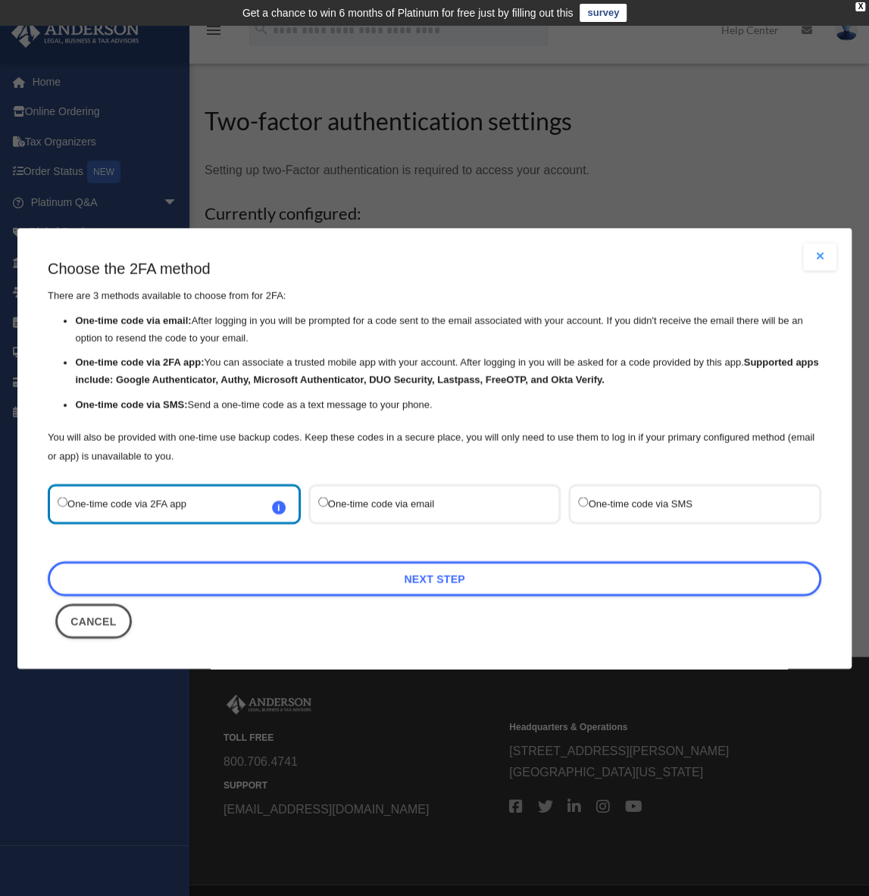
click at [272, 251] on div "Are you sure? Any unsaved changes will be lost! Yes No Choose the 2FA method Th…" at bounding box center [434, 448] width 834 height 441
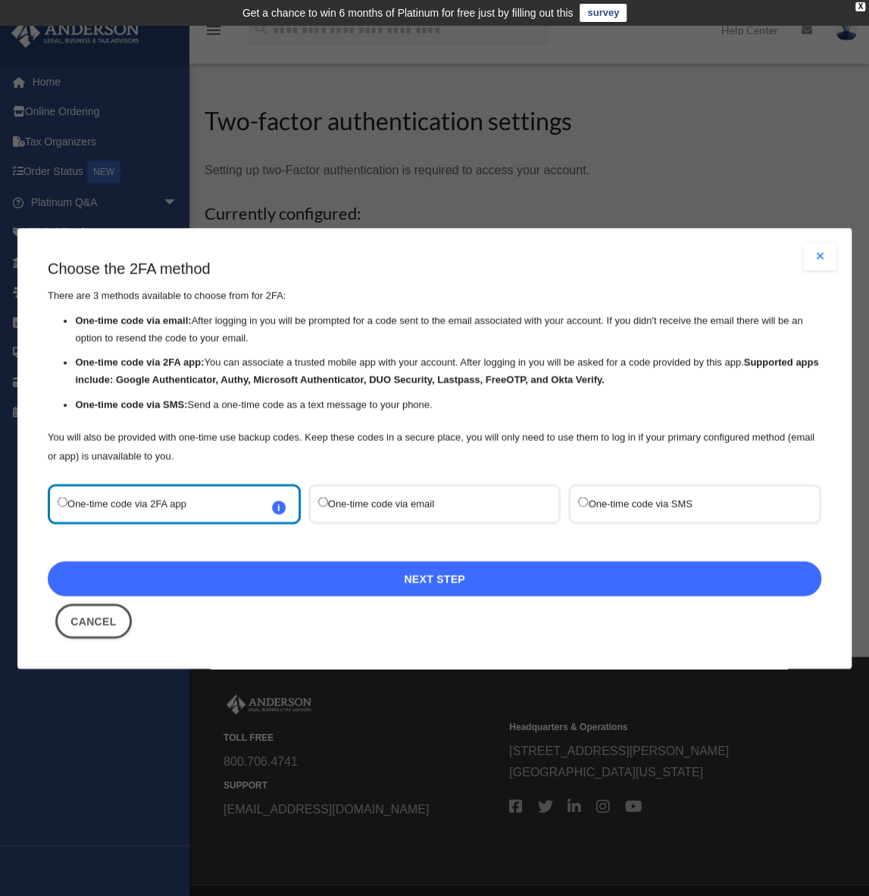
click at [442, 578] on link "Next Step" at bounding box center [434, 578] width 773 height 35
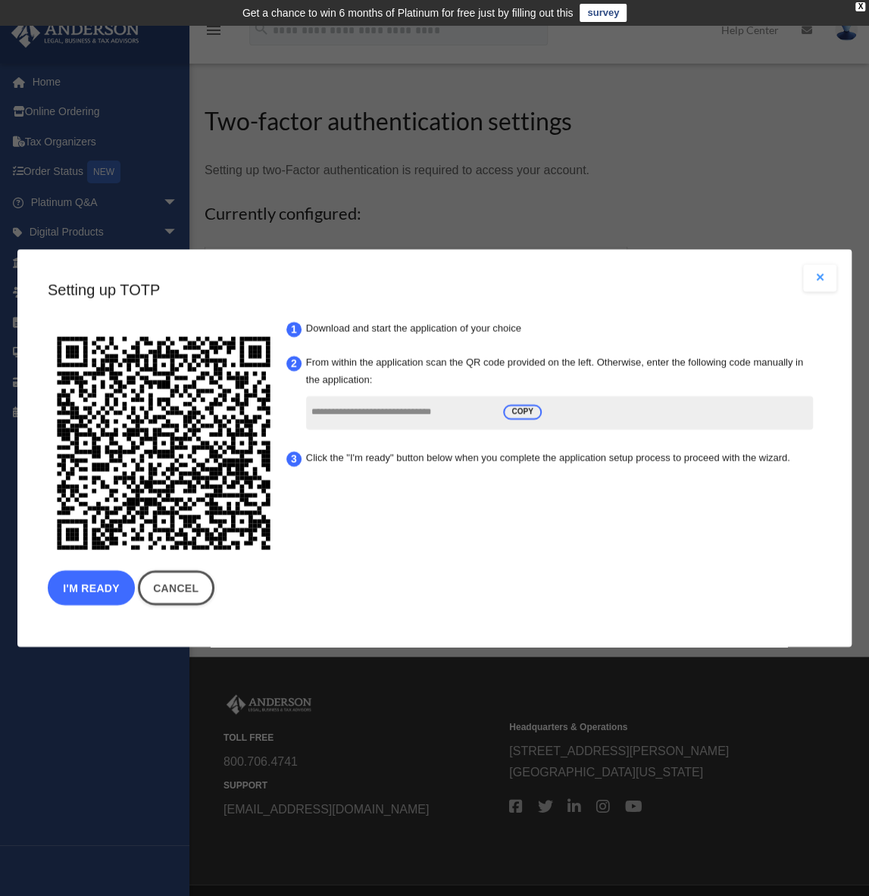
click at [107, 595] on button "I'm Ready" at bounding box center [91, 587] width 87 height 35
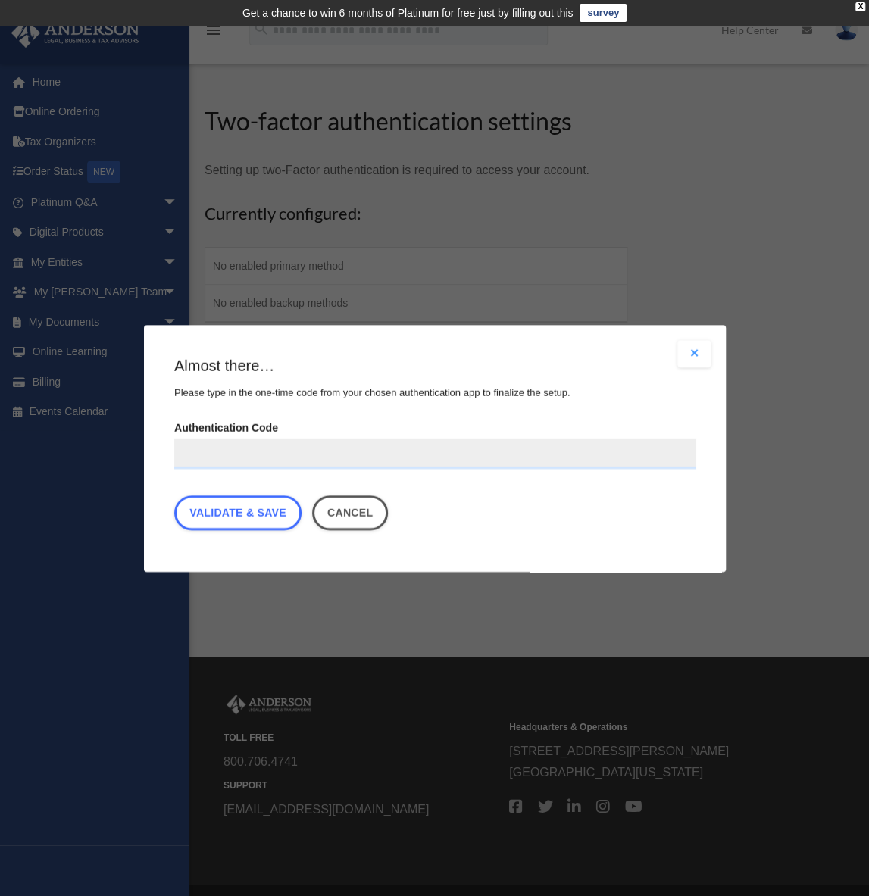
click at [326, 451] on input "Authentication Code" at bounding box center [434, 454] width 521 height 30
type input "******"
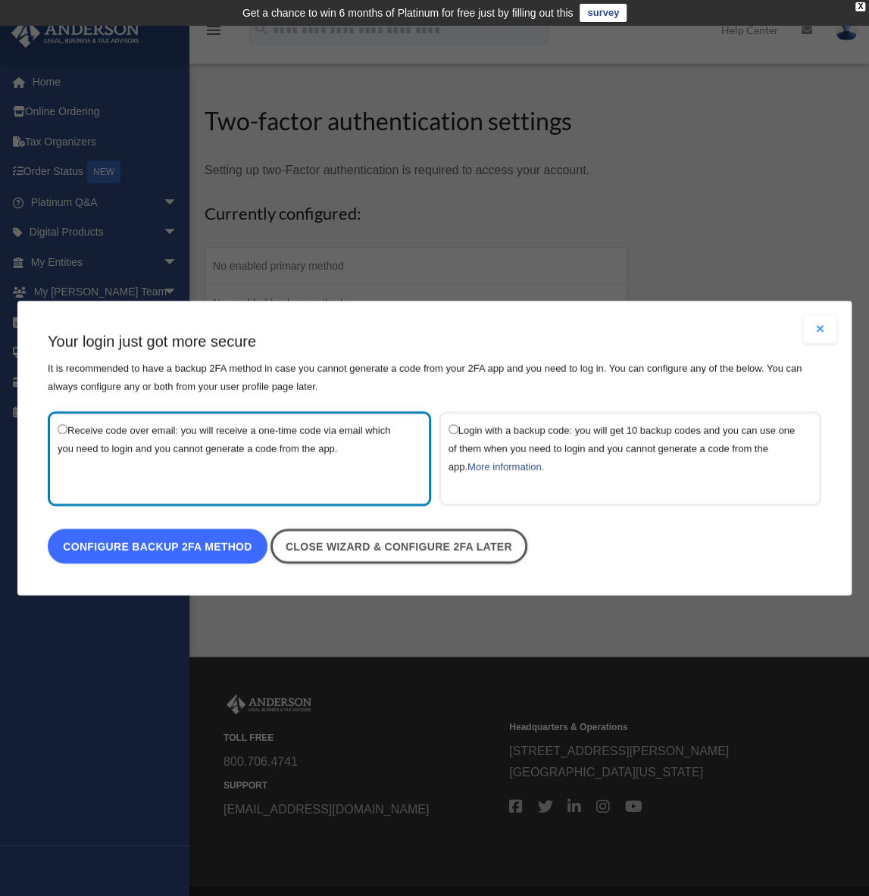
click at [219, 550] on link "Configure backup 2FA method" at bounding box center [158, 546] width 220 height 35
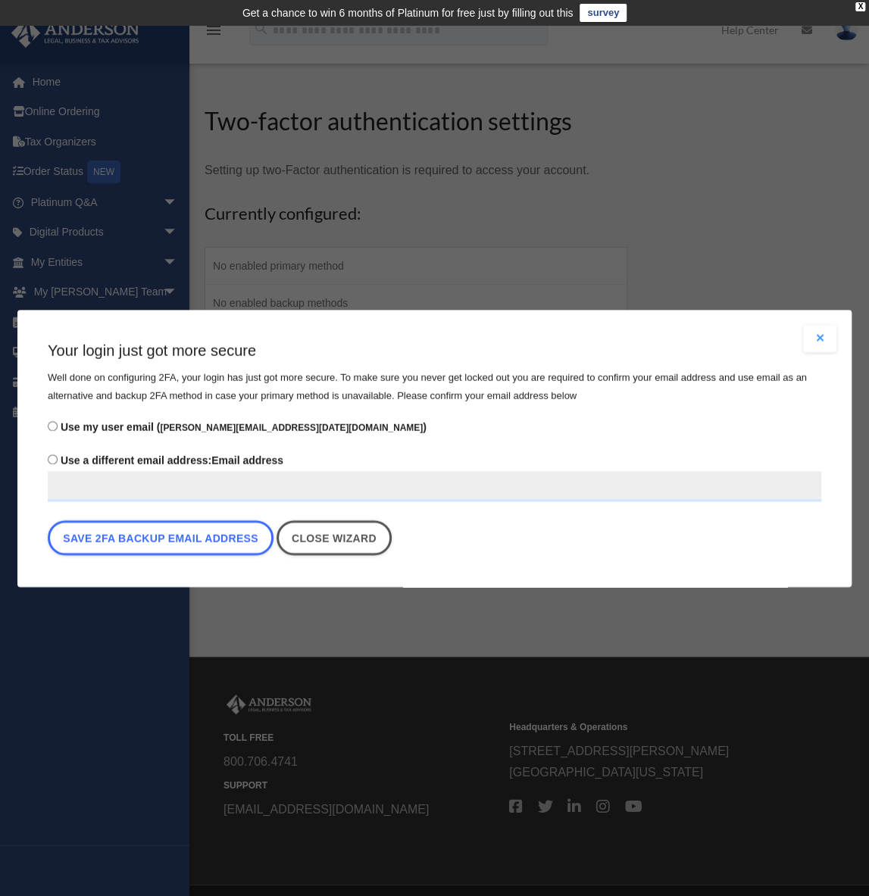
click at [178, 463] on span "Use a different email address:" at bounding box center [136, 460] width 151 height 12
click at [176, 481] on input "Use a different email address: Email address" at bounding box center [434, 486] width 773 height 30
type input "**********"
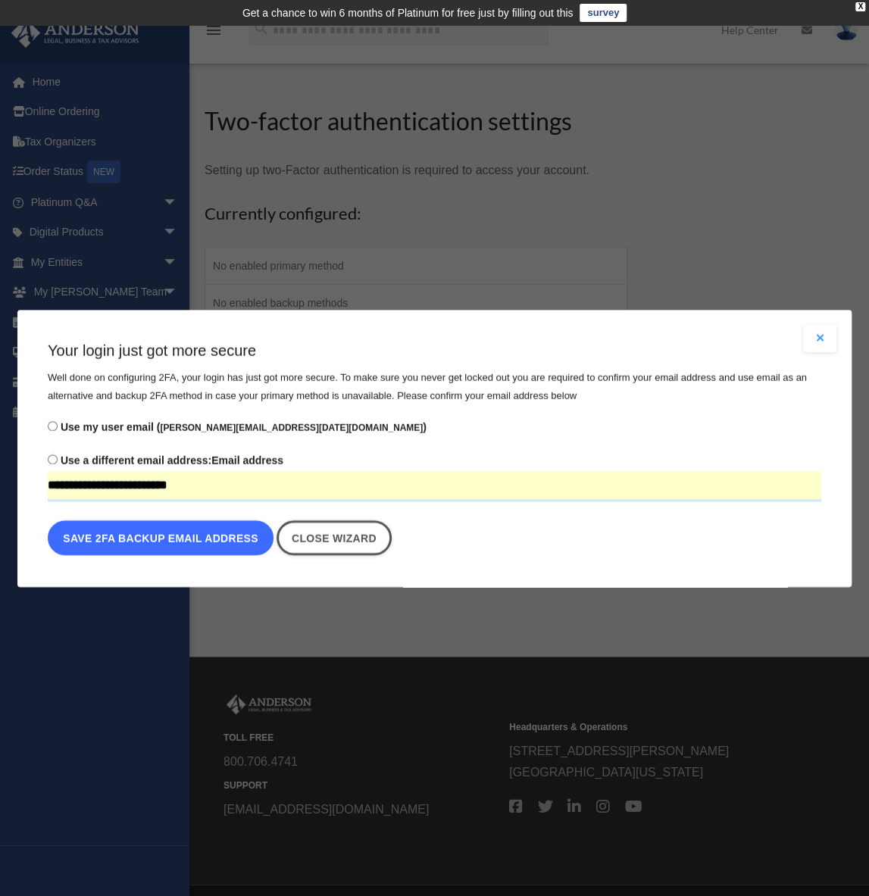
click at [217, 534] on button "Save 2FA backup email address" at bounding box center [161, 537] width 226 height 35
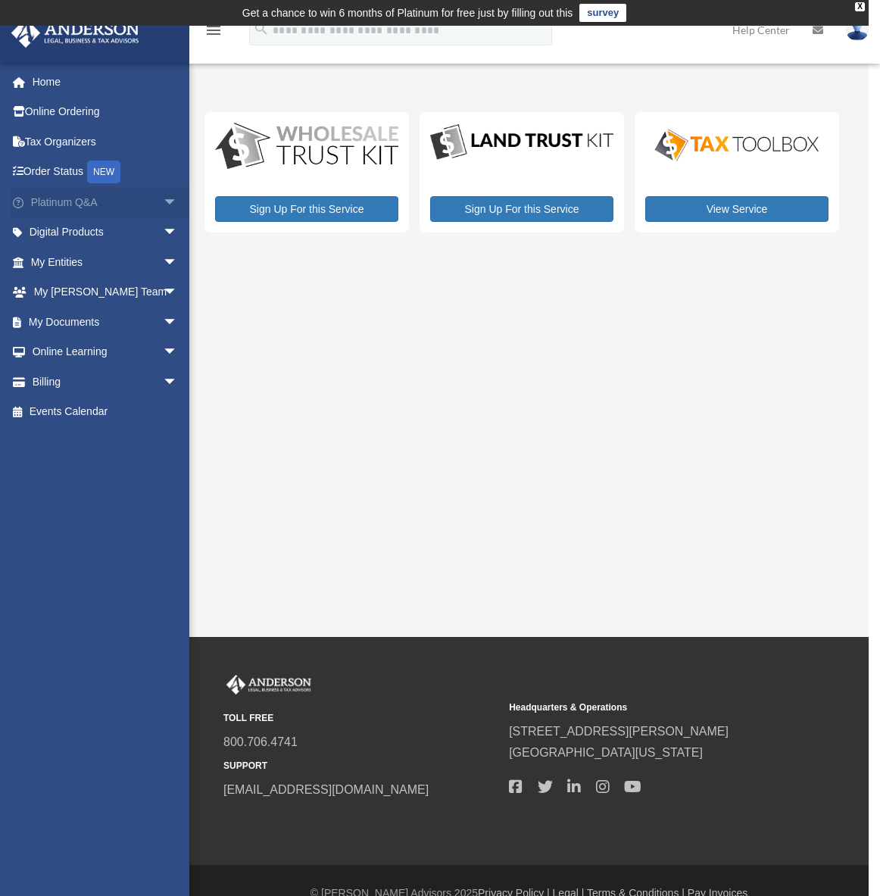
click at [163, 198] on span "arrow_drop_down" at bounding box center [178, 202] width 30 height 31
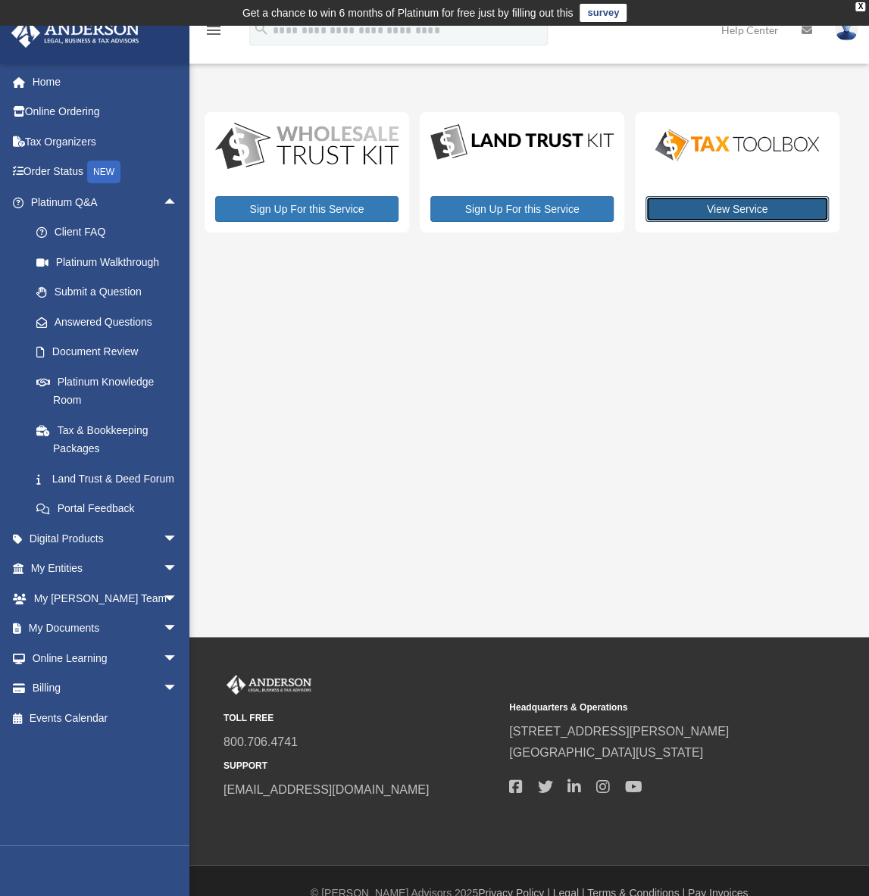
click at [694, 213] on link "View Service" at bounding box center [736, 209] width 183 height 26
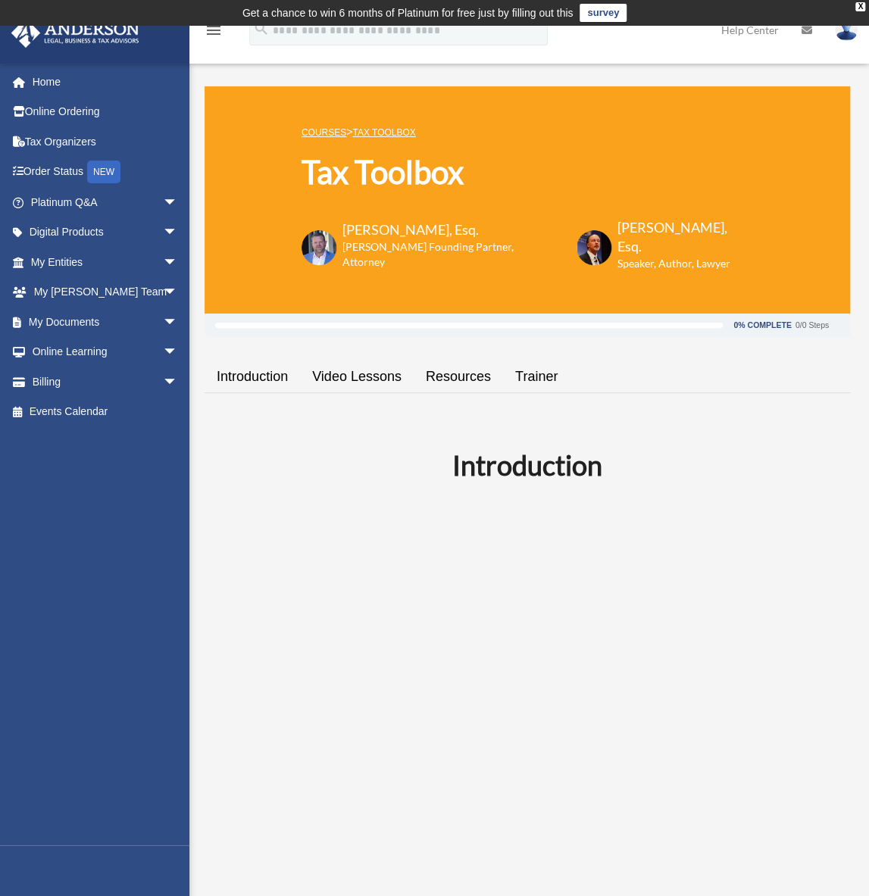
click at [470, 373] on link "Resources" at bounding box center [458, 376] width 89 height 43
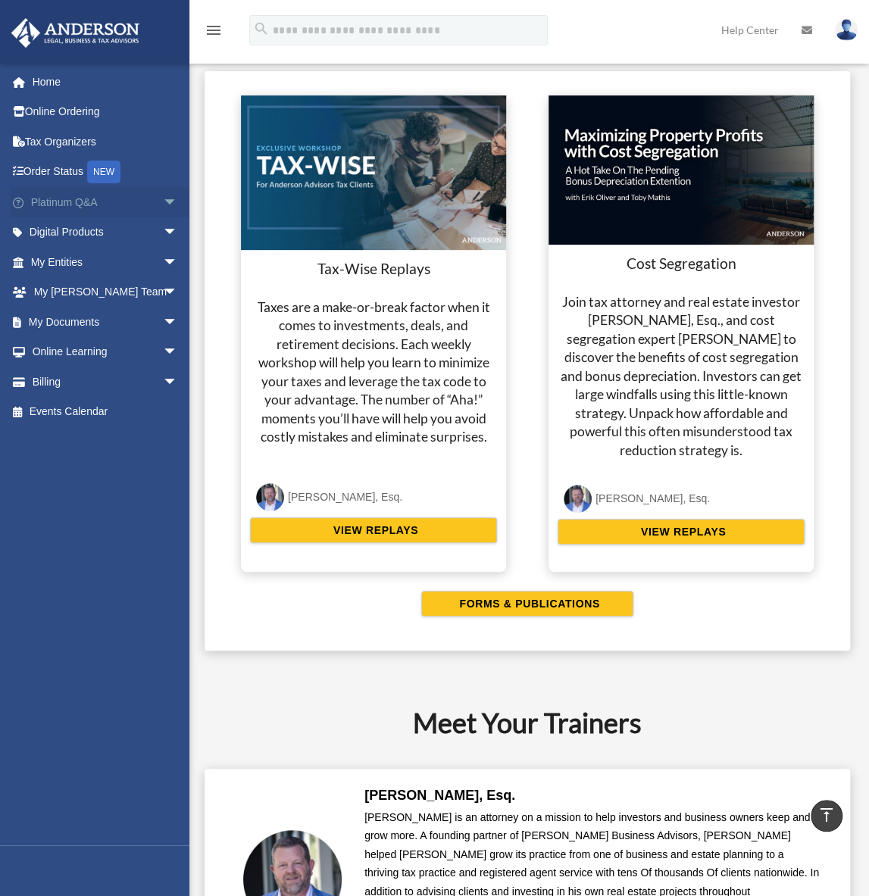
click at [73, 202] on link "Platinum Q&A arrow_drop_down" at bounding box center [106, 202] width 190 height 30
click at [83, 233] on link "Digital Products arrow_drop_down" at bounding box center [106, 232] width 190 height 30
click at [163, 233] on span "arrow_drop_down" at bounding box center [178, 232] width 30 height 31
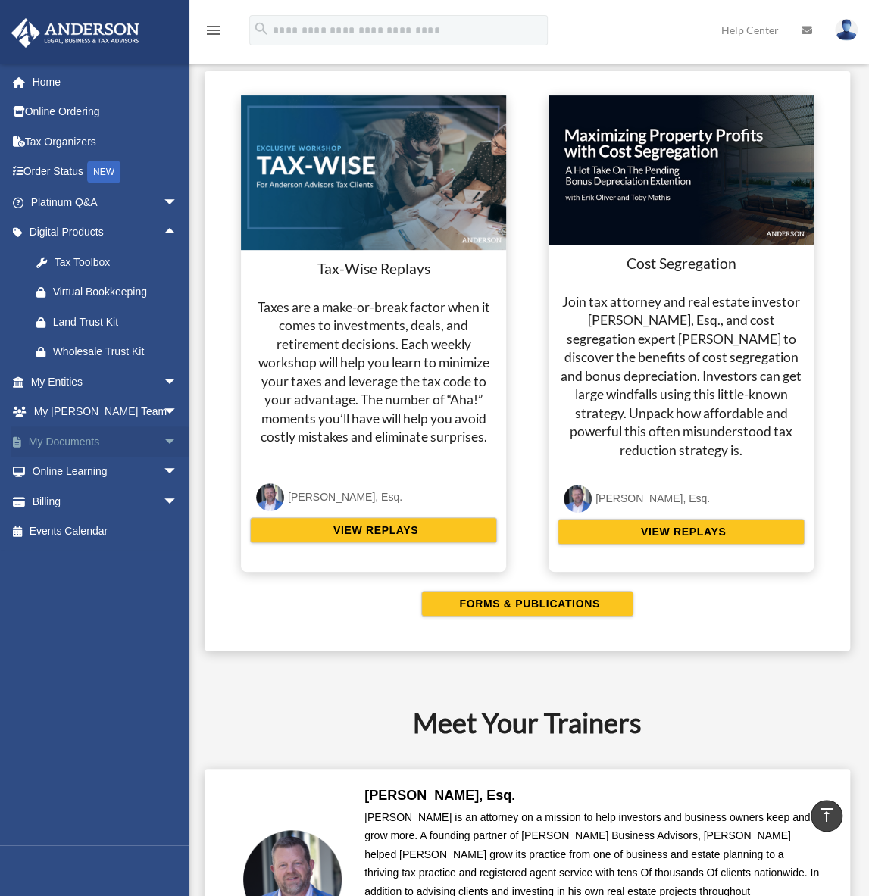
click at [82, 440] on link "My Documents arrow_drop_down" at bounding box center [106, 441] width 190 height 30
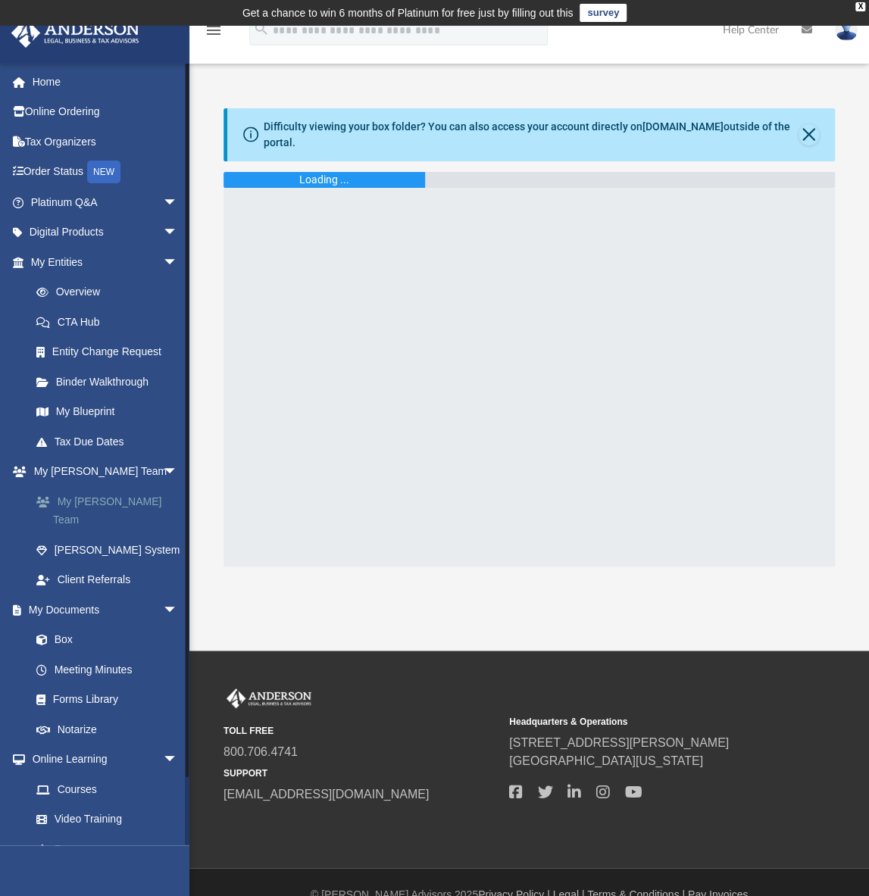
click at [91, 493] on link "My [PERSON_NAME] Team" at bounding box center [110, 510] width 179 height 48
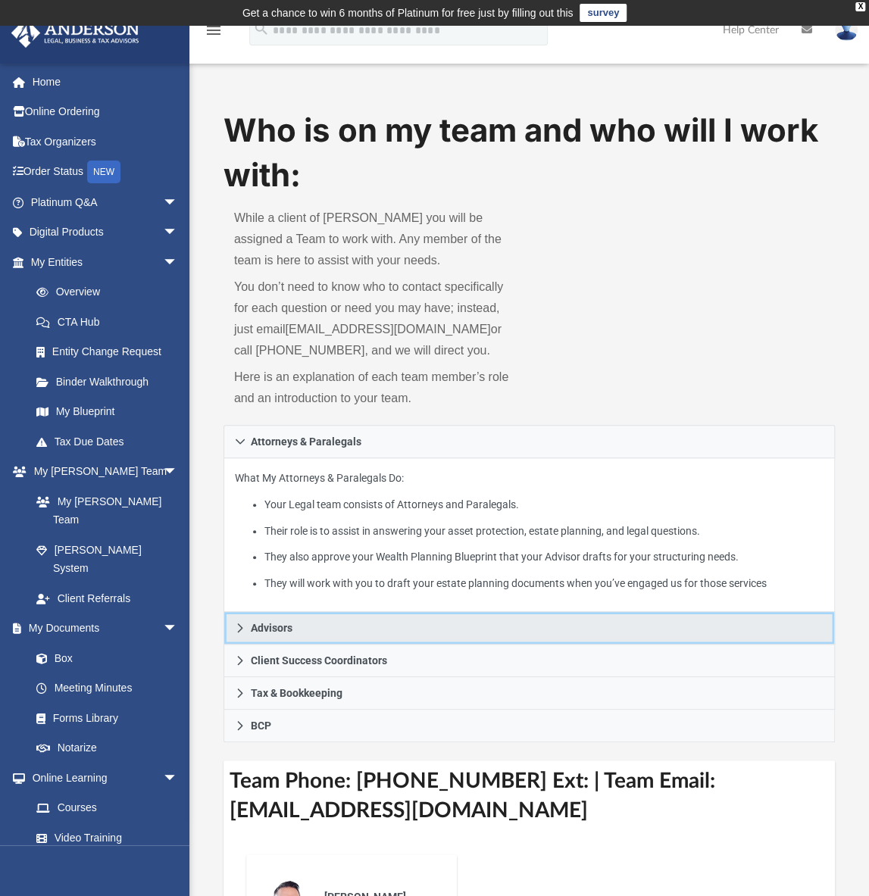
click at [287, 625] on span "Advisors" at bounding box center [272, 628] width 42 height 11
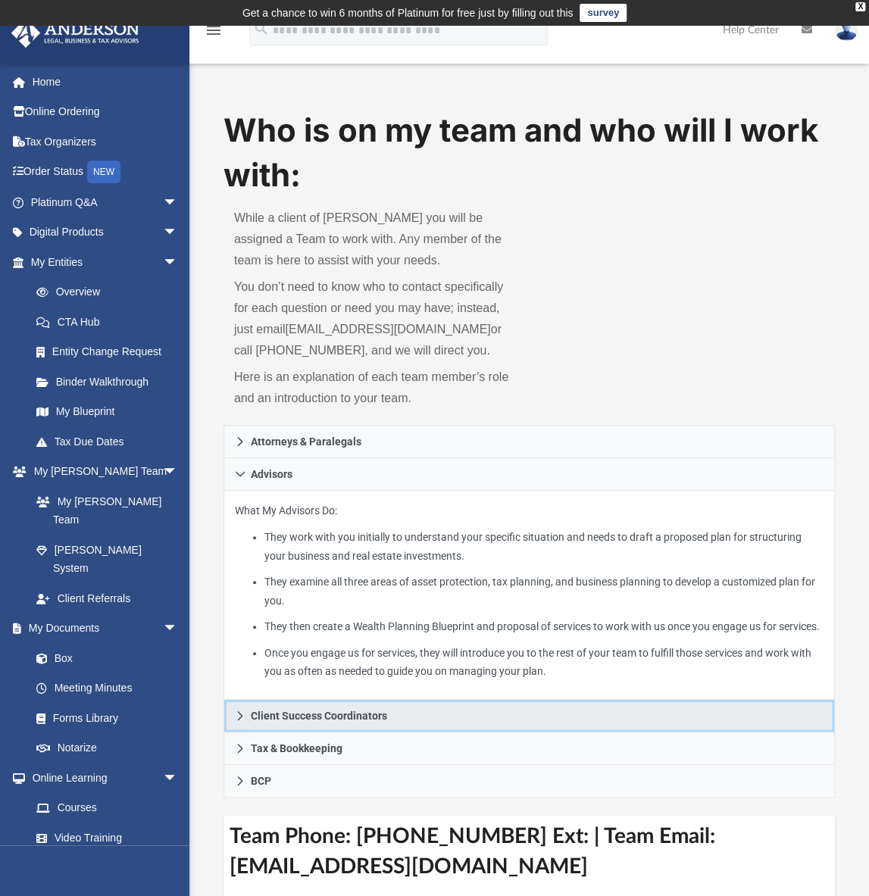
click at [283, 722] on link "Client Success Coordinators" at bounding box center [528, 716] width 611 height 33
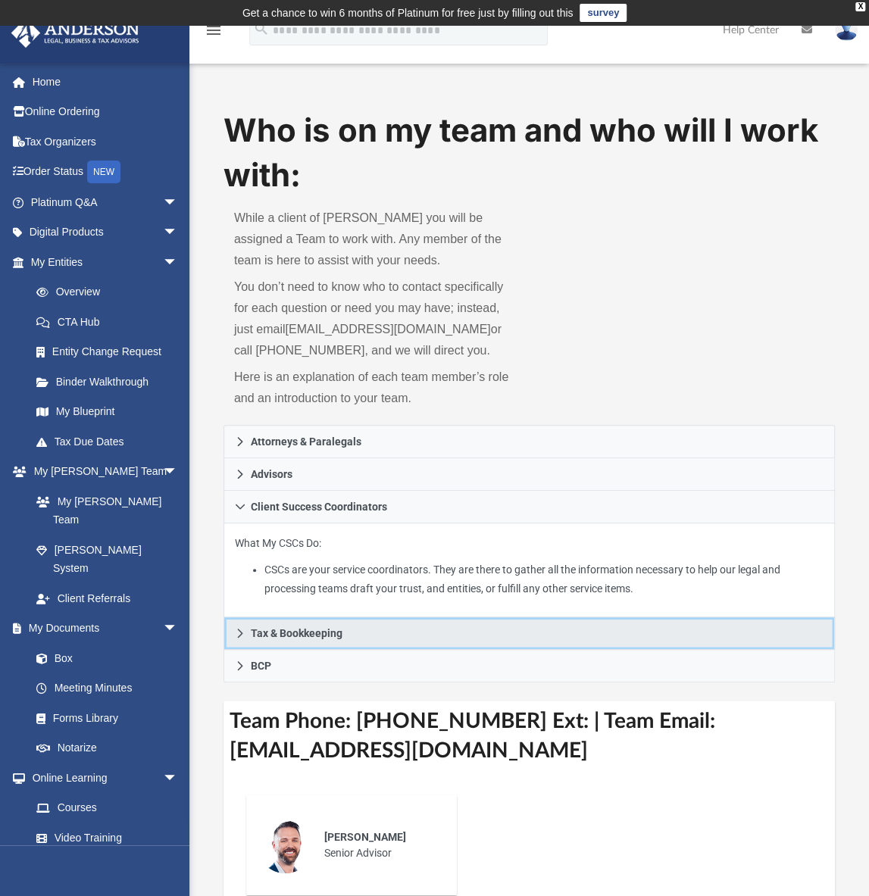
click at [282, 637] on span "Tax & Bookkeeping" at bounding box center [297, 633] width 92 height 11
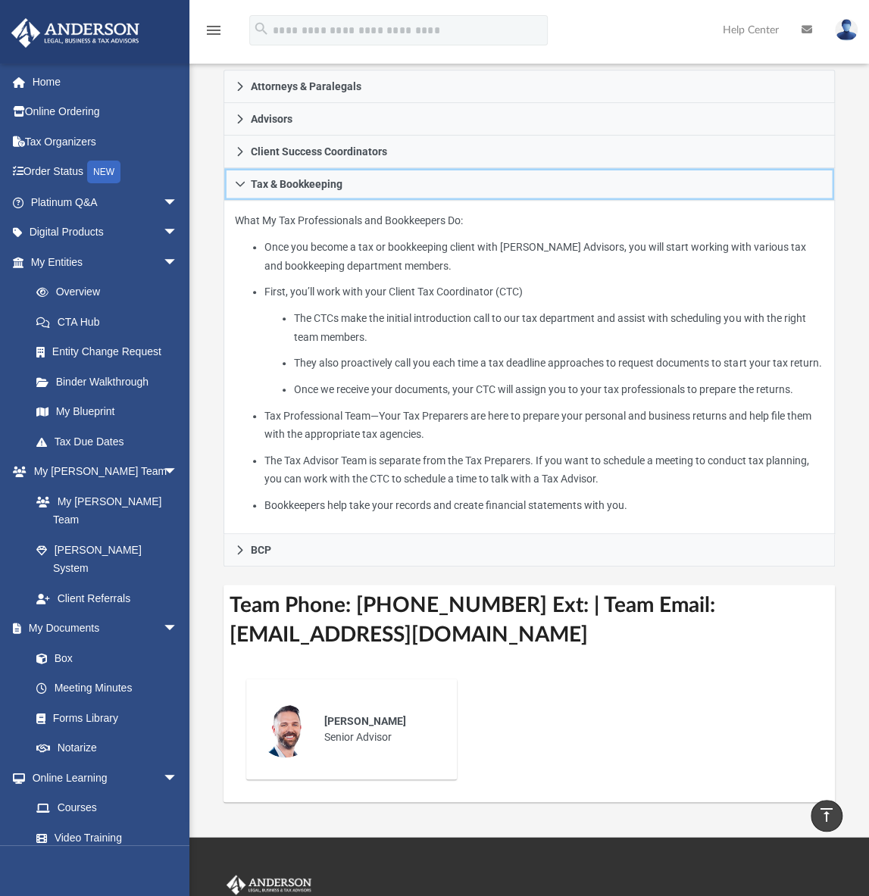
scroll to position [379, 0]
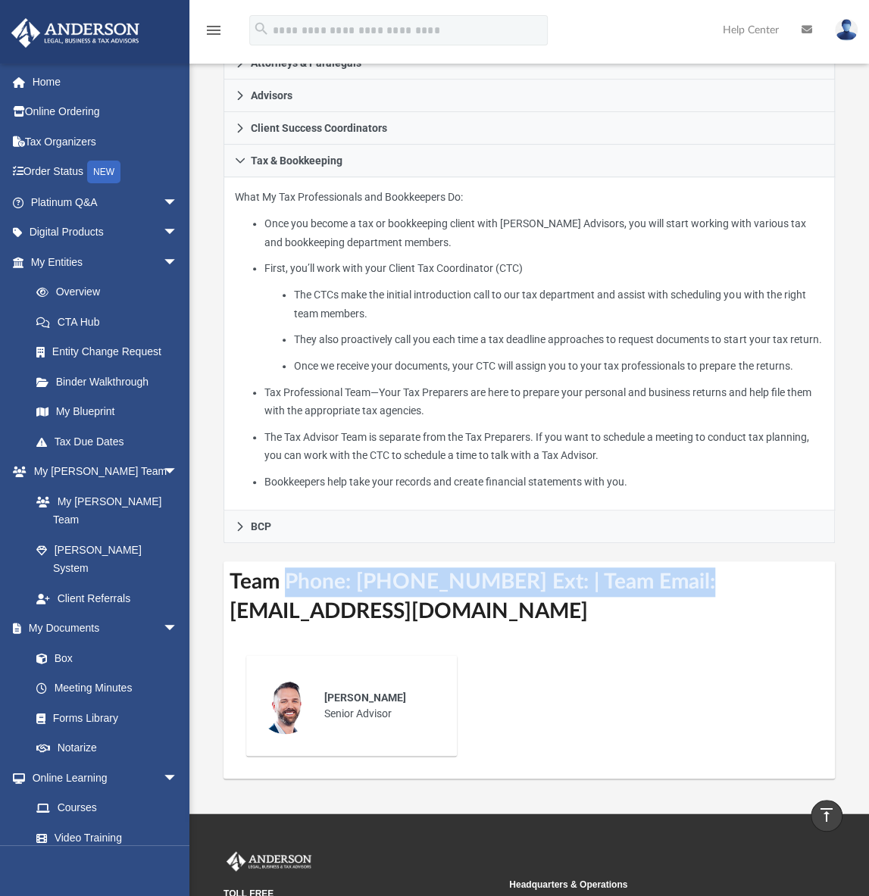
drag, startPoint x: 289, startPoint y: 579, endPoint x: 689, endPoint y: 584, distance: 400.7
click at [689, 584] on h3 "Team Phone: (702) 983-8804 Ext: | Team Email: myteam@andersonadvisors.com" at bounding box center [528, 596] width 611 height 71
click at [488, 577] on h3 "Team Phone: (702) 983-8804 Ext: | Team Email: myteam@andersonadvisors.com" at bounding box center [528, 596] width 611 height 71
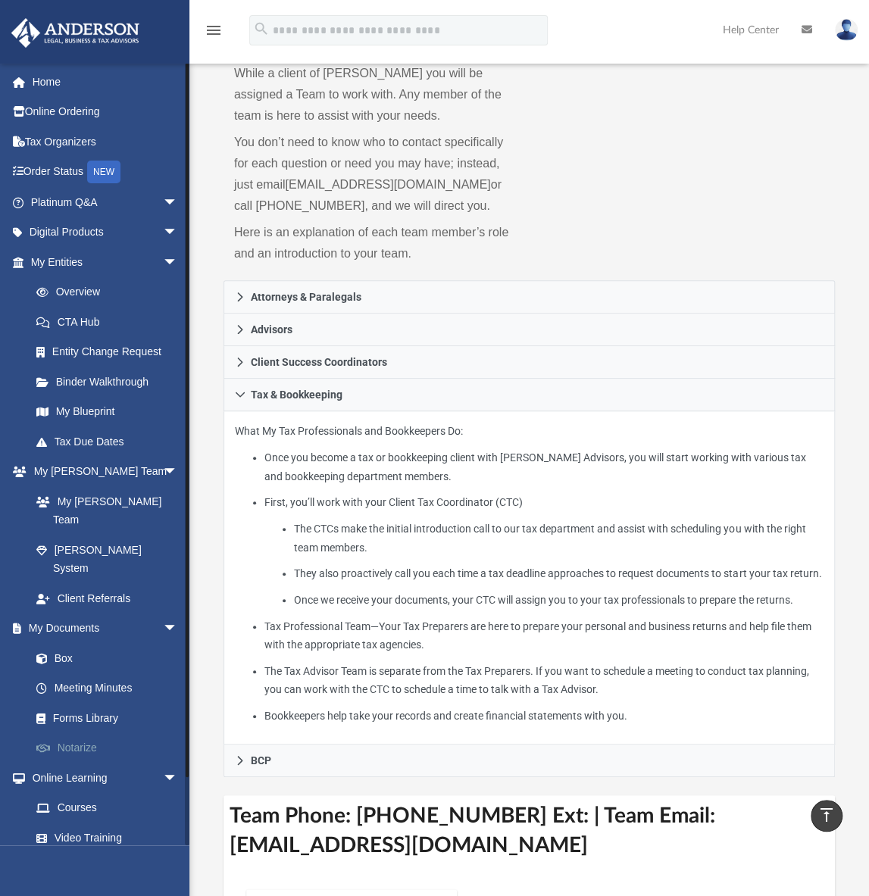
scroll to position [76, 0]
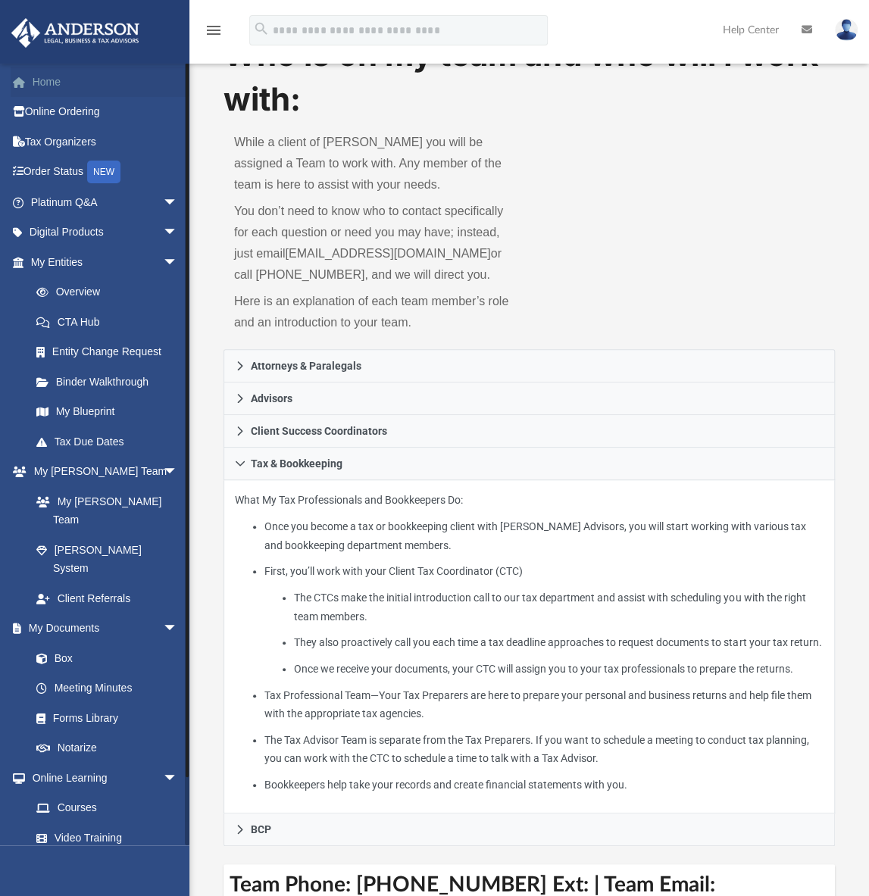
click at [40, 83] on link "Home" at bounding box center [106, 82] width 190 height 30
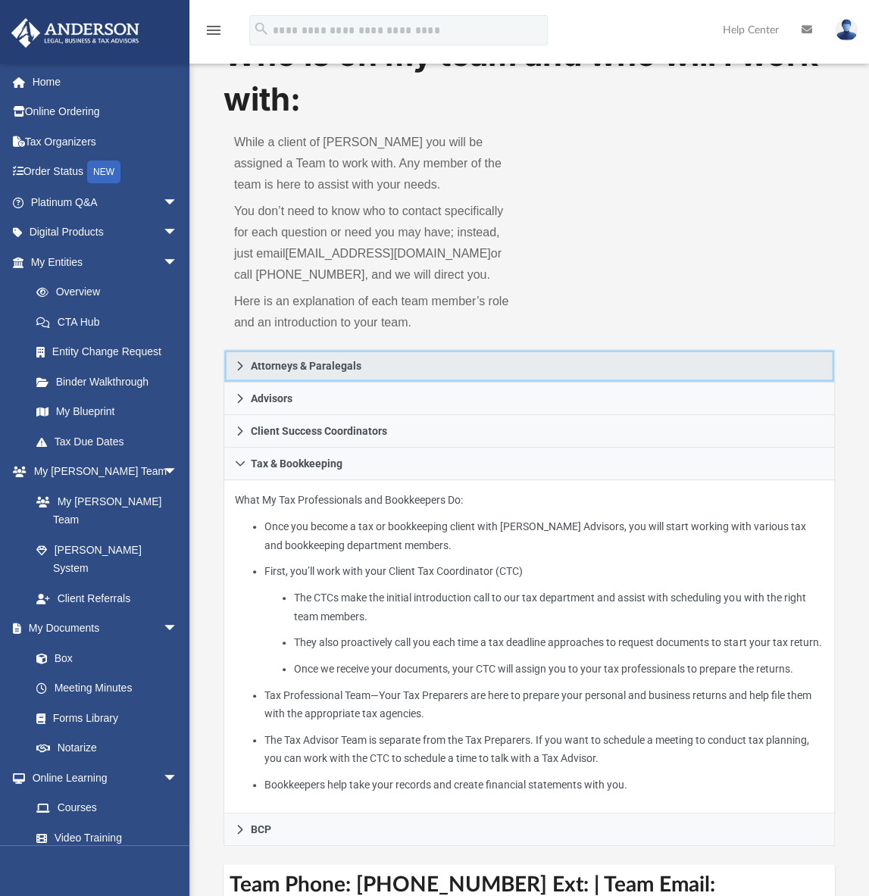
click at [283, 365] on span "Attorneys & Paralegals" at bounding box center [306, 366] width 111 height 11
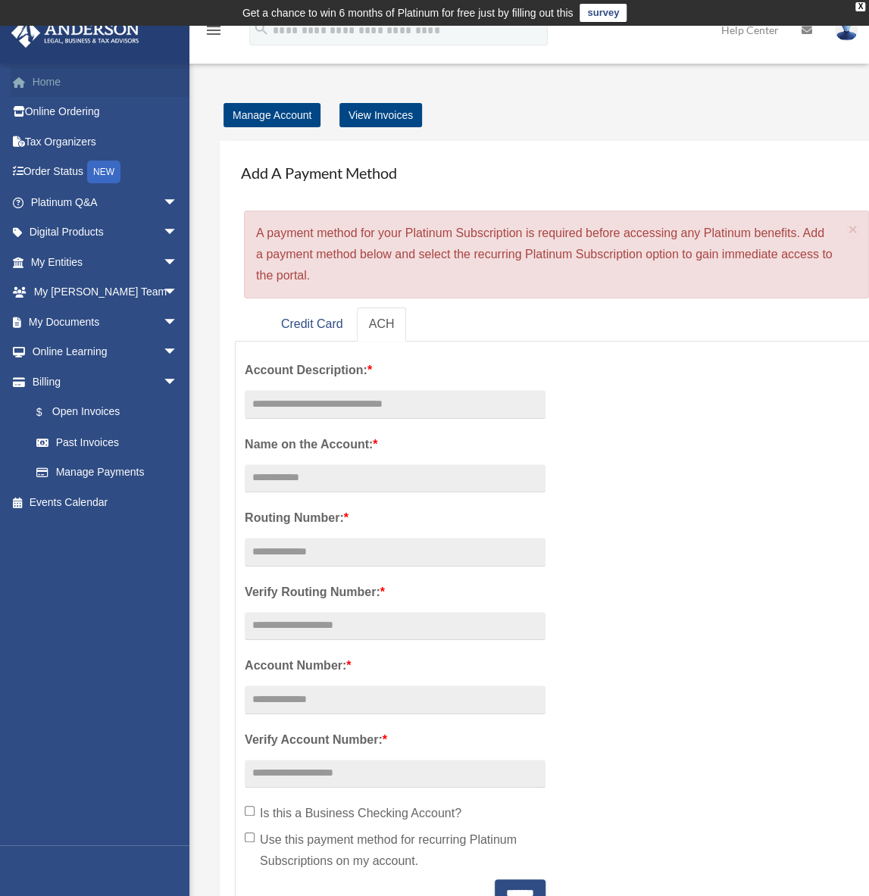
click at [44, 82] on link "Home" at bounding box center [106, 82] width 190 height 30
click at [253, 109] on link "Manage Account" at bounding box center [271, 115] width 97 height 24
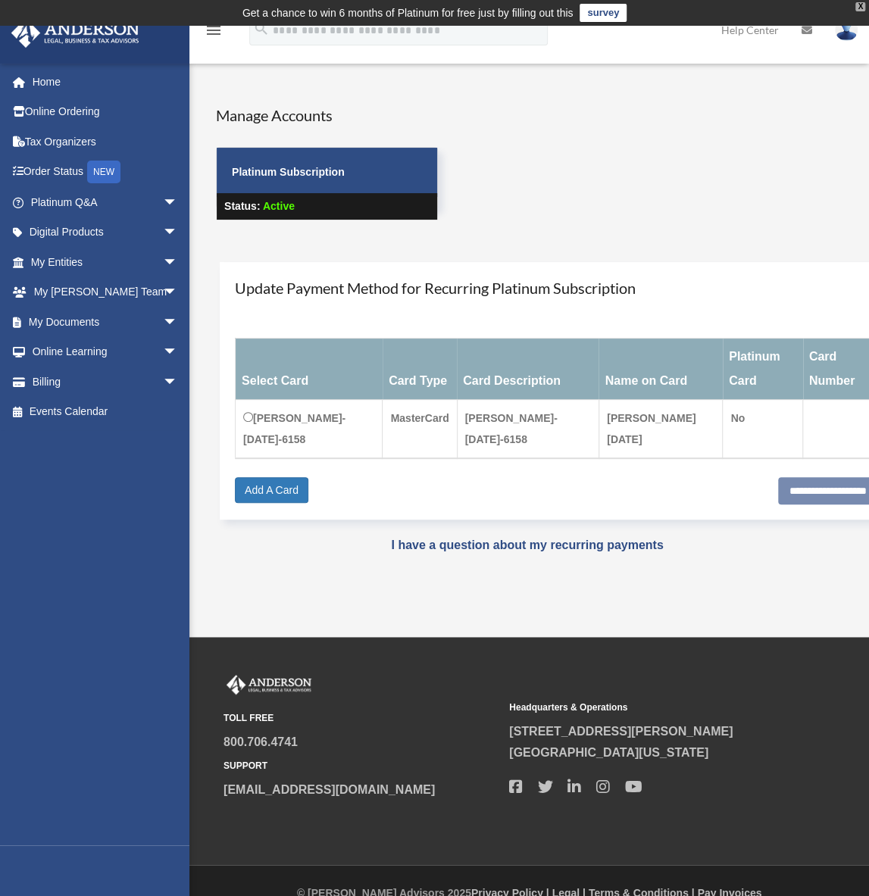
click at [858, 9] on div "X" at bounding box center [860, 6] width 10 height 9
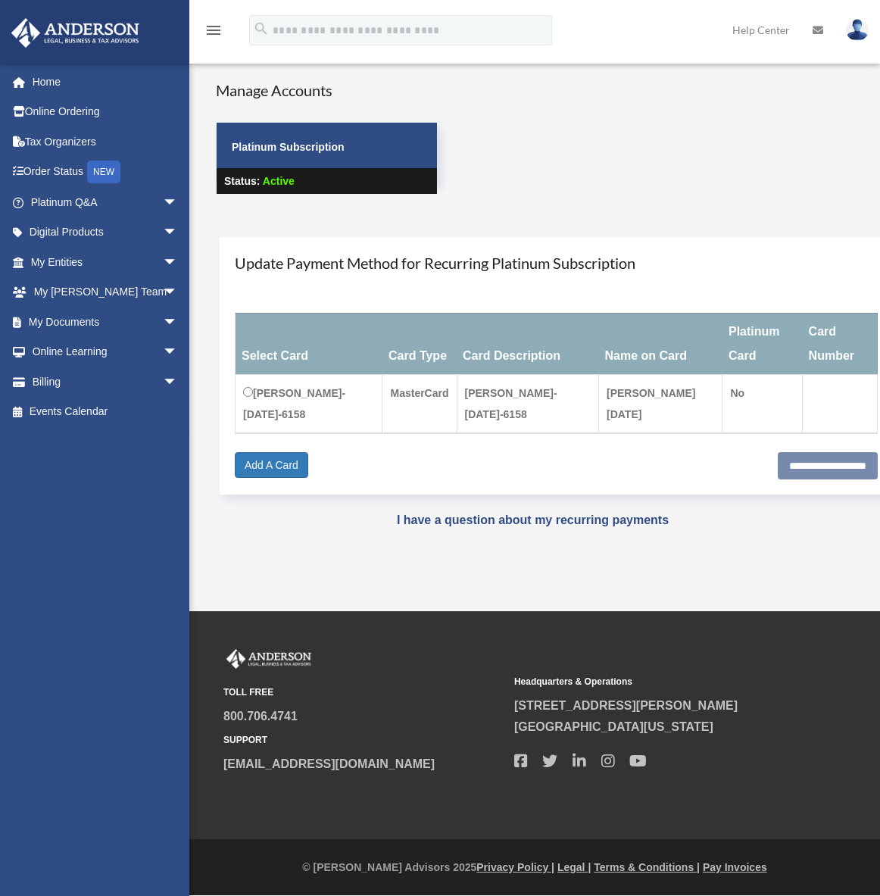
click at [863, 33] on img at bounding box center [857, 30] width 23 height 22
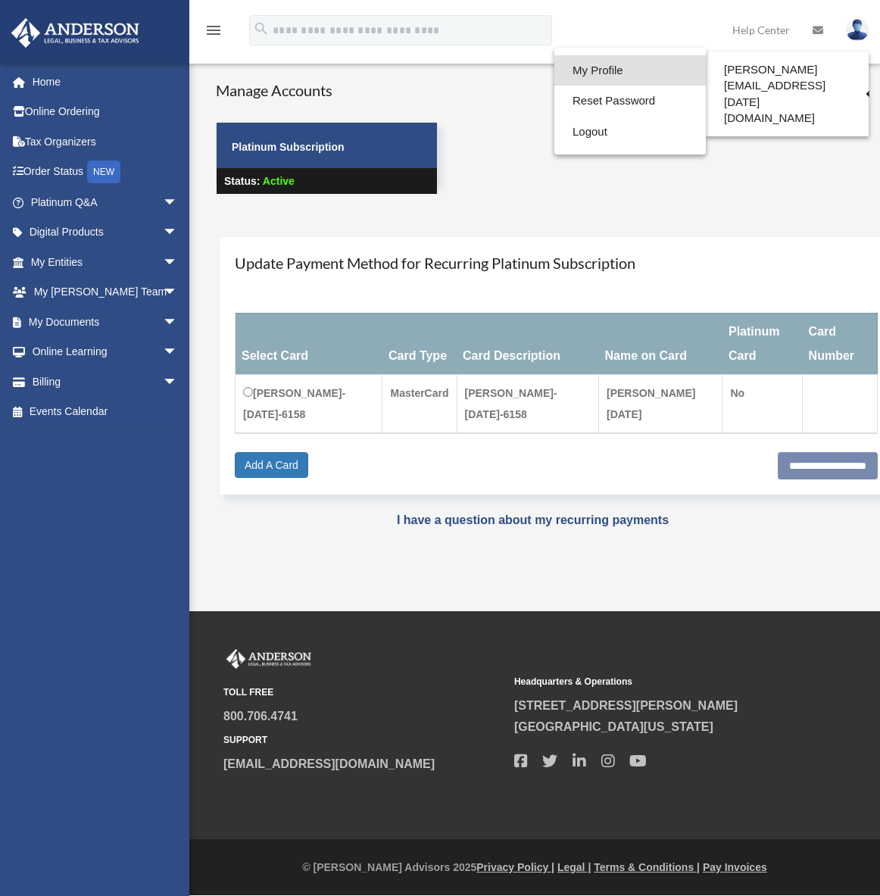
click at [614, 61] on link "My Profile" at bounding box center [629, 70] width 151 height 31
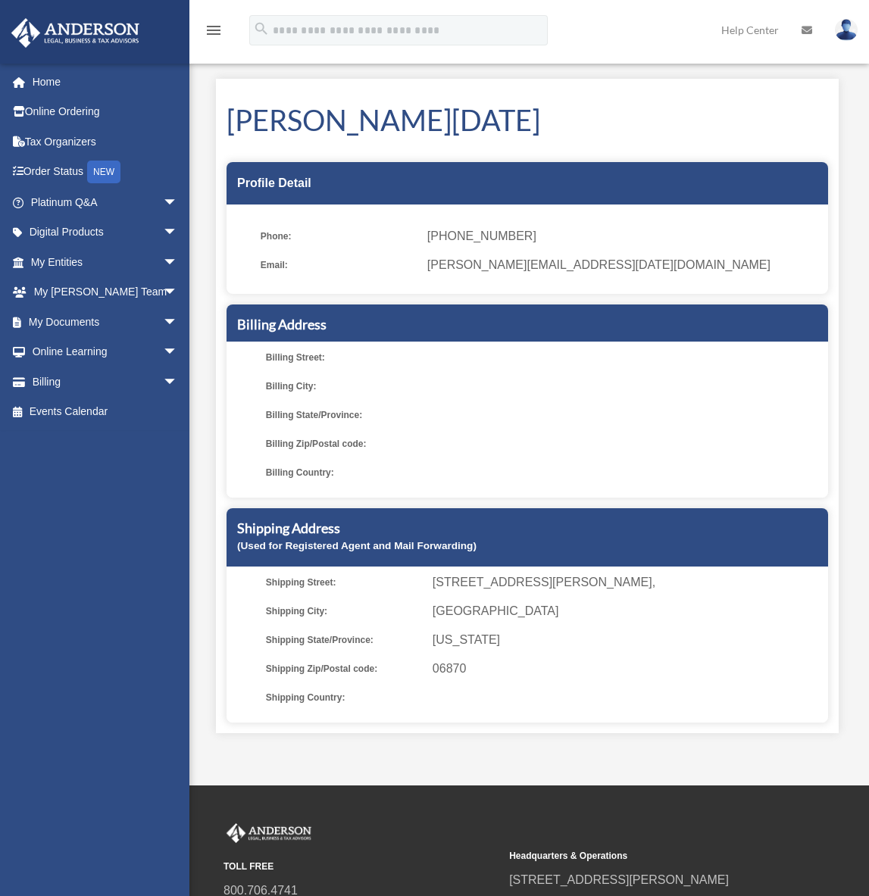
click at [35, 67] on link "Home" at bounding box center [106, 82] width 190 height 30
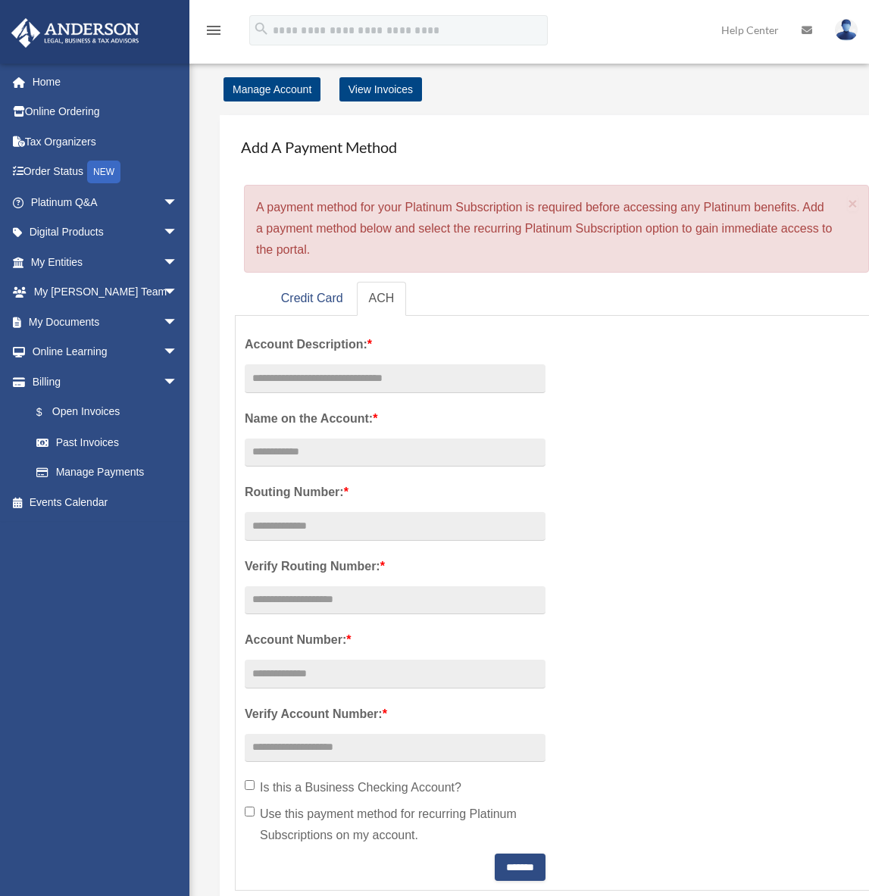
click at [70, 113] on link "Online Ordering" at bounding box center [106, 112] width 190 height 30
